Goal: Task Accomplishment & Management: Complete application form

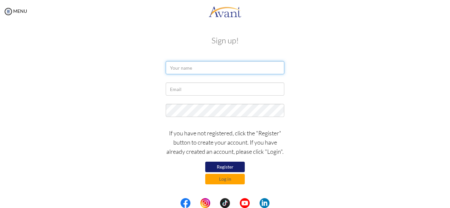
click at [194, 66] on input "text" at bounding box center [225, 67] width 119 height 13
type input "[PERSON_NAME]"
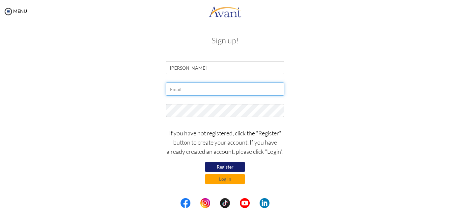
click at [198, 88] on input "text" at bounding box center [225, 89] width 119 height 13
type input "[EMAIL_ADDRESS][DOMAIN_NAME]"
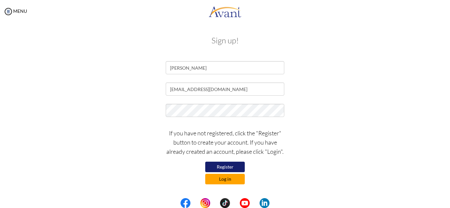
click at [233, 180] on button "Log in" at bounding box center [225, 179] width 40 height 11
type input "[EMAIL_ADDRESS][DOMAIN_NAME]"
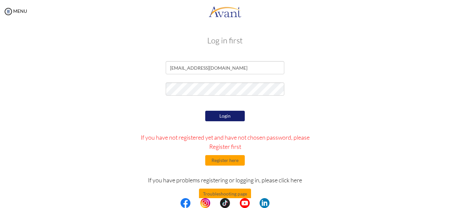
click at [232, 117] on button "Login" at bounding box center [225, 116] width 40 height 11
